Goal: Task Accomplishment & Management: Manage account settings

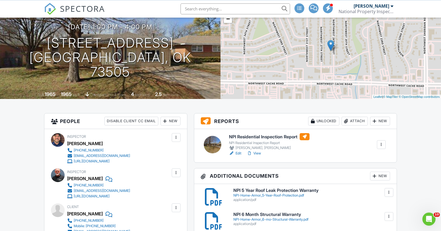
scroll to position [112, 0]
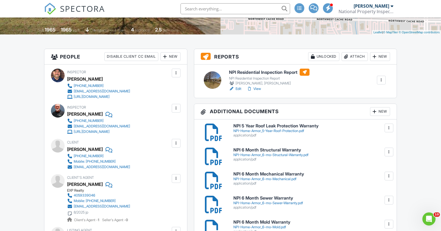
click at [350, 55] on div "Attach" at bounding box center [355, 56] width 26 height 9
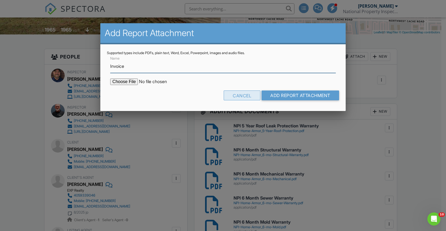
type input "Invoice"
drag, startPoint x: 231, startPoint y: 94, endPoint x: 228, endPoint y: 94, distance: 3.3
click at [231, 94] on div "Cancel" at bounding box center [241, 96] width 37 height 10
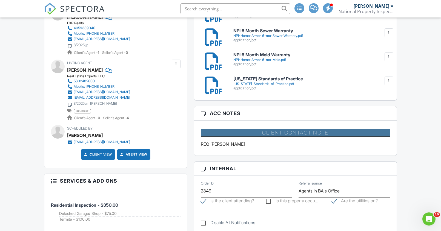
scroll to position [391, 0]
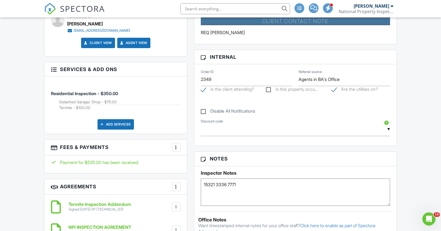
click at [178, 142] on h3 "Fees & Payments More Edit Fees & Payments Add Services View Invoice" at bounding box center [115, 148] width 143 height 16
click at [177, 147] on div at bounding box center [175, 147] width 5 height 5
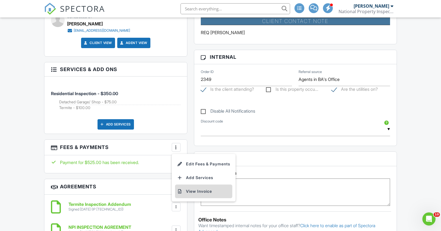
click at [191, 189] on li "View Invoice" at bounding box center [203, 192] width 57 height 14
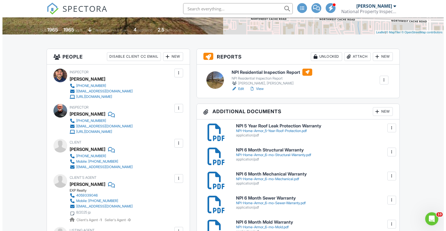
scroll to position [0, 0]
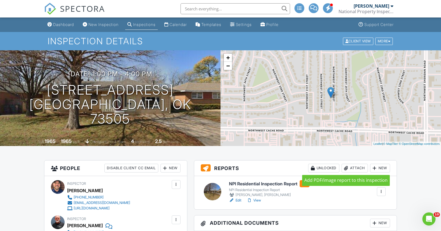
click at [349, 167] on div "Attach" at bounding box center [355, 168] width 26 height 9
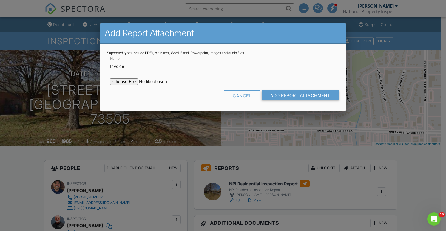
click at [124, 81] on input "file" at bounding box center [156, 82] width 93 height 7
type input "C:\fakepath\Invoice - 08_27_2025 1_00 pm - 1612 NW 26th St.pdf"
click at [309, 97] on input "Add Report Attachment" at bounding box center [300, 96] width 78 height 10
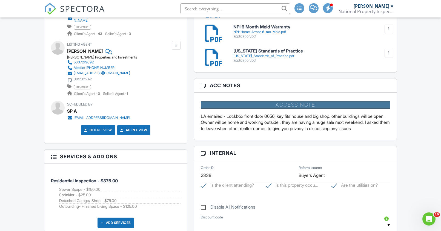
scroll to position [419, 0]
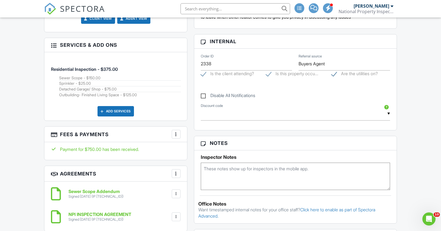
click at [176, 132] on div at bounding box center [175, 134] width 5 height 5
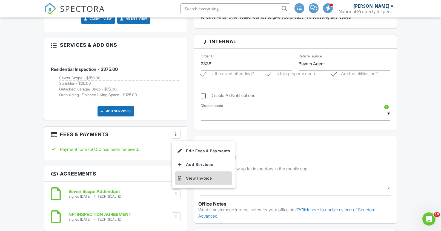
click at [188, 174] on li "View Invoice" at bounding box center [203, 179] width 57 height 14
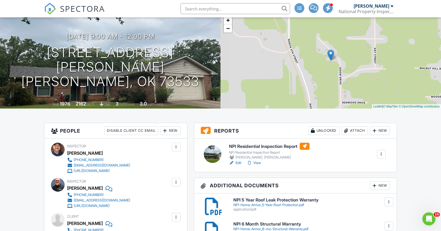
scroll to position [28, 0]
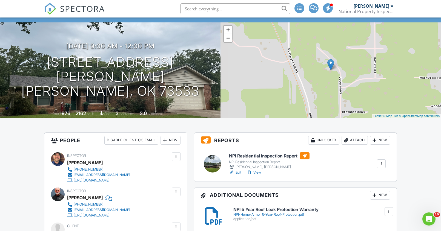
click at [249, 157] on h6 "NPI Residential Inspection Report" at bounding box center [269, 156] width 81 height 7
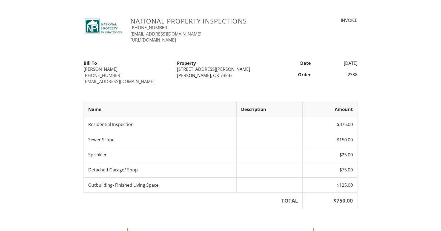
scroll to position [69, 0]
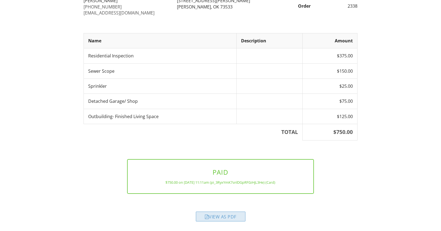
click at [214, 213] on div "View as PDF" at bounding box center [221, 217] width 50 height 10
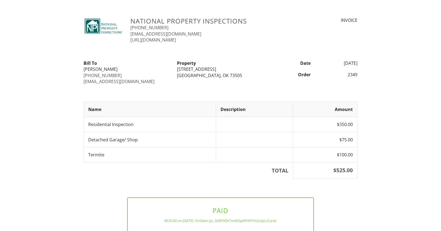
scroll to position [38, 0]
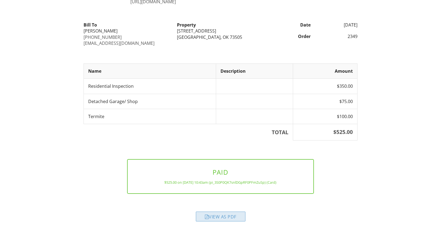
click at [215, 217] on div "View as PDF" at bounding box center [221, 217] width 50 height 10
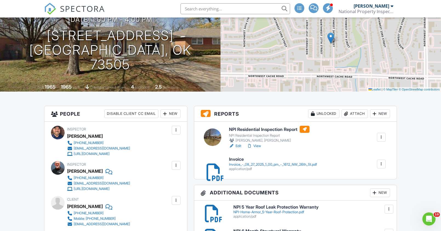
scroll to position [84, 0]
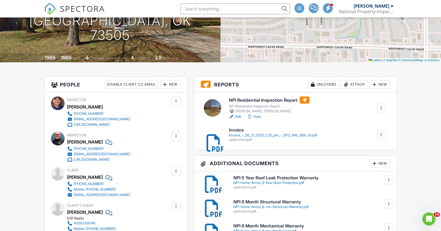
click at [254, 101] on h6 "NPI Residential Inspection Report" at bounding box center [269, 100] width 81 height 7
